Goal: Find specific page/section

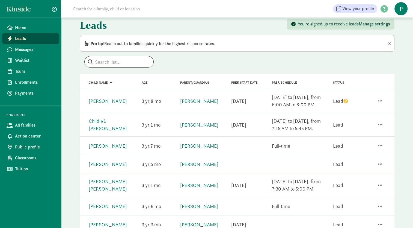
scroll to position [5, 0]
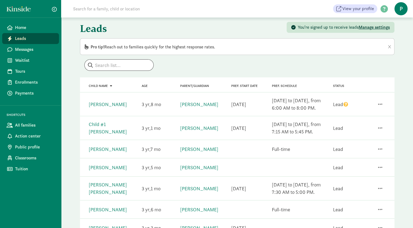
click at [361, 26] on span "Manage settings" at bounding box center [374, 27] width 31 height 6
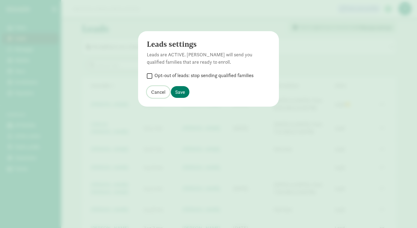
click at [159, 97] on button "Cancel" at bounding box center [158, 92] width 23 height 12
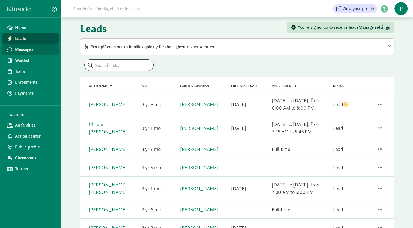
click at [24, 50] on span "Messages" at bounding box center [35, 49] width 40 height 7
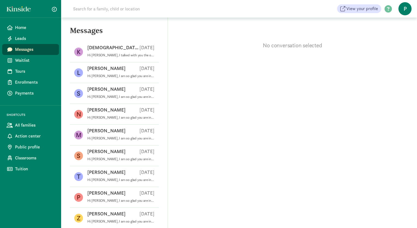
click at [179, 56] on div "No conversation selected" at bounding box center [292, 122] width 249 height 210
click at [25, 39] on span "Leads" at bounding box center [35, 38] width 40 height 7
